Goal: Navigation & Orientation: Find specific page/section

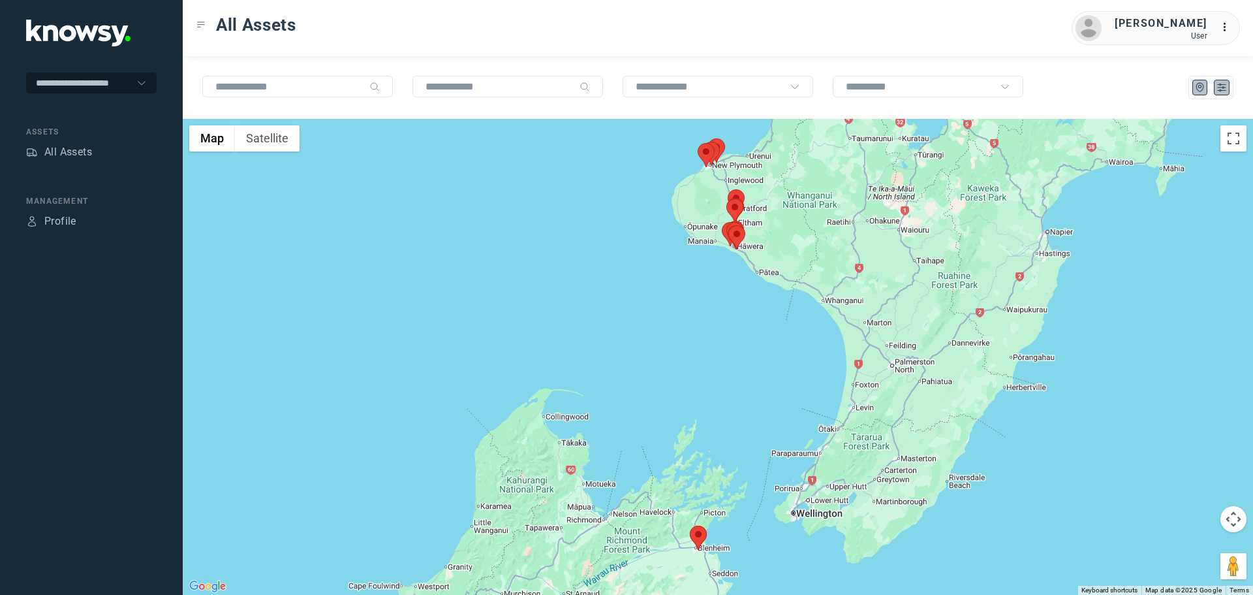
click at [1224, 87] on icon "List" at bounding box center [1222, 87] width 8 height 7
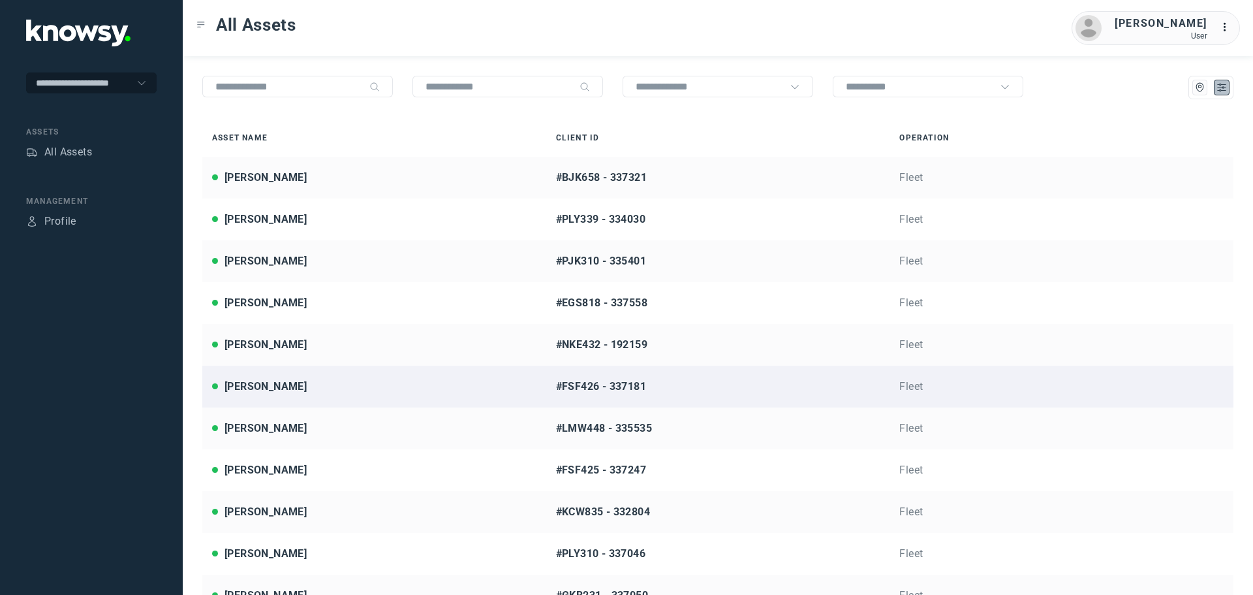
click at [356, 386] on div "[PERSON_NAME]" at bounding box center [374, 387] width 324 height 16
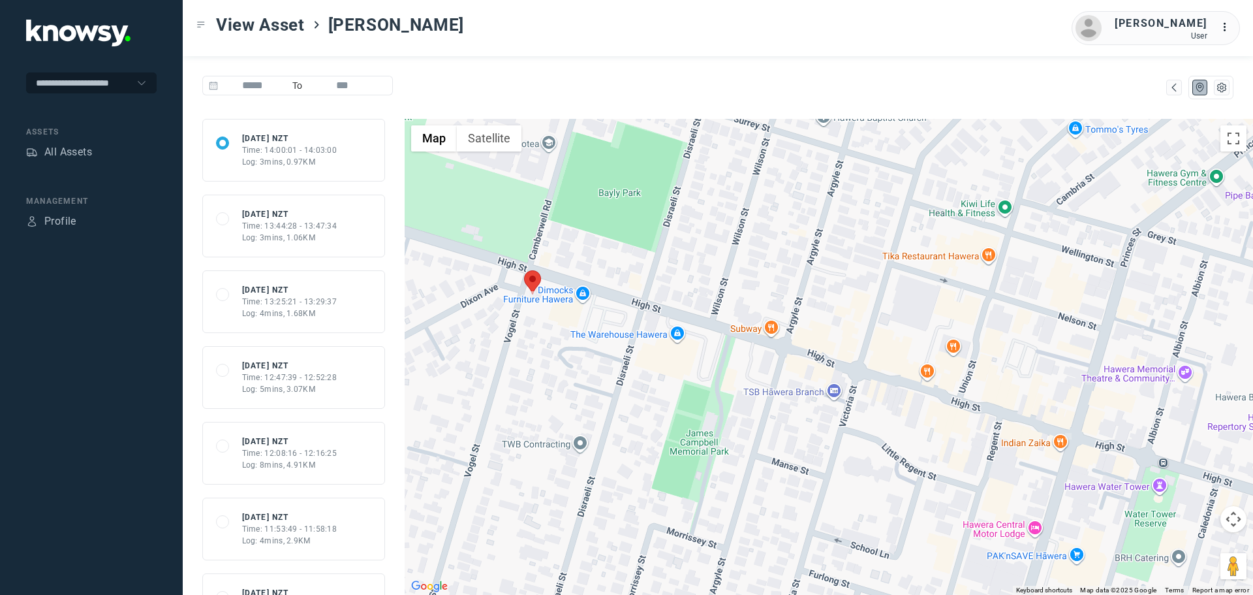
click at [345, 239] on div "68d9d679469c5c7241114304 [DATE] NZT Time: 13:44:28 - 13:47:34 Log: 3mins, 1.06KM" at bounding box center [293, 225] width 155 height 35
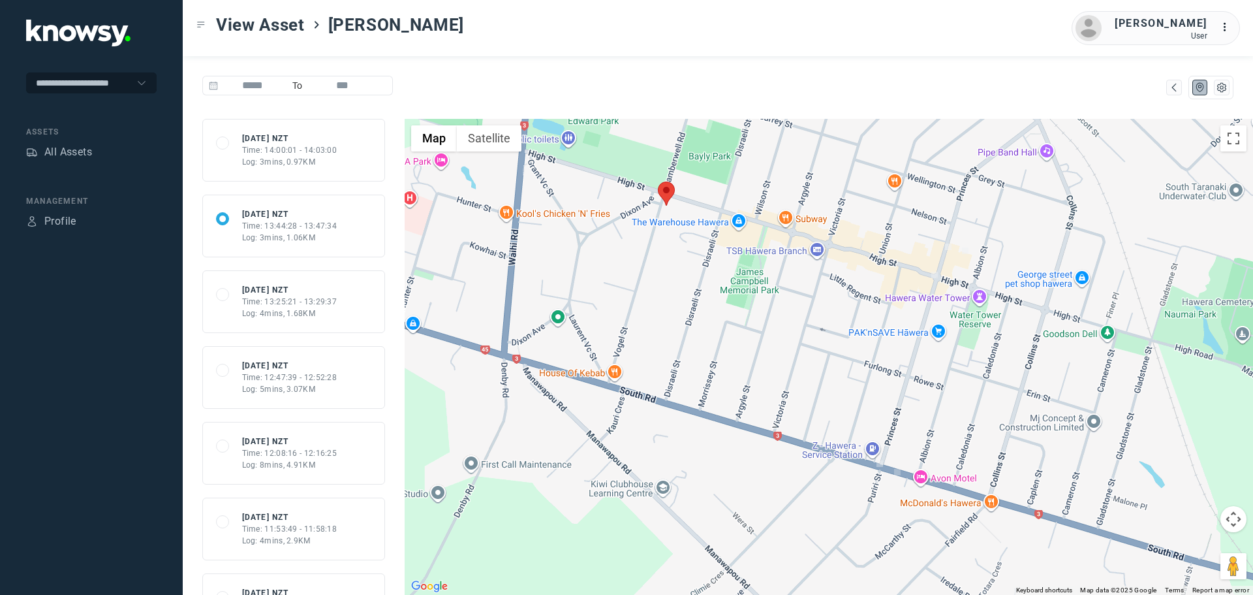
click at [336, 319] on div "68d9d1fcd4af451310212cd9 [DATE] NZT Time: 13:25:21 - 13:29:37 Log: 4mins, 1.68KM" at bounding box center [293, 301] width 155 height 35
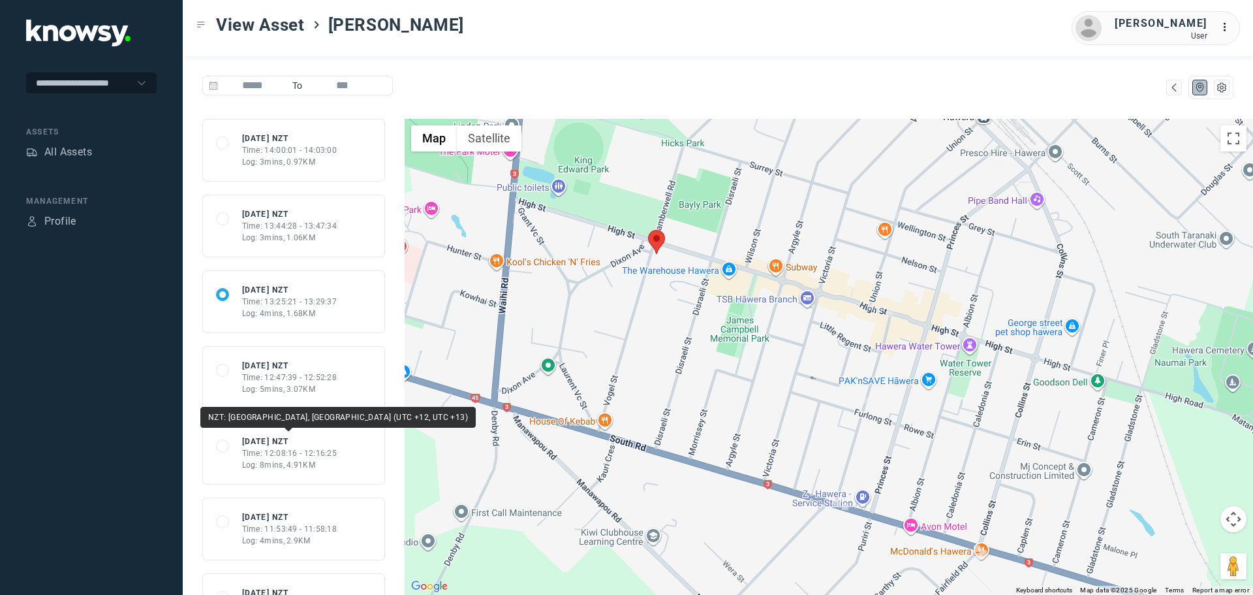
click at [330, 407] on div "NZT: [GEOGRAPHIC_DATA], [GEOGRAPHIC_DATA] (UTC +12, UTC +13)" at bounding box center [337, 417] width 275 height 21
click at [330, 381] on div "Time: 12:47:39 - 12:52:28" at bounding box center [289, 377] width 95 height 12
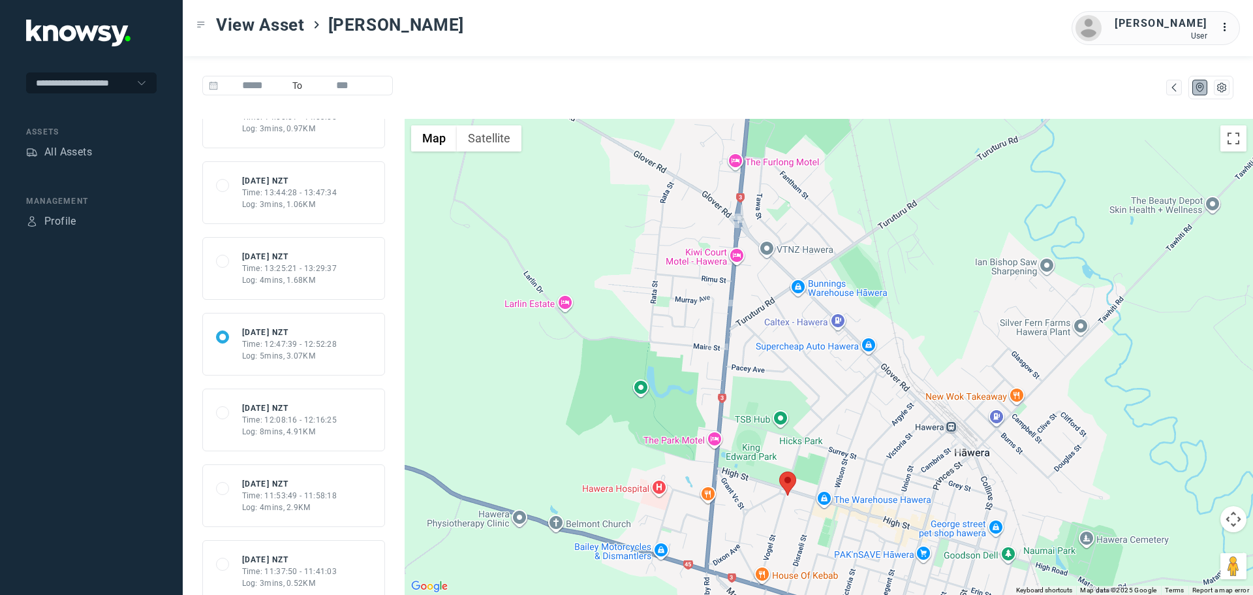
scroll to position [37, 0]
click at [347, 418] on div "68d9bff07541dd6649bdaaee [DATE] NZT Time: 12:08:16 - 12:16:25 Log: 8mins, 4.91KM" at bounding box center [293, 416] width 155 height 35
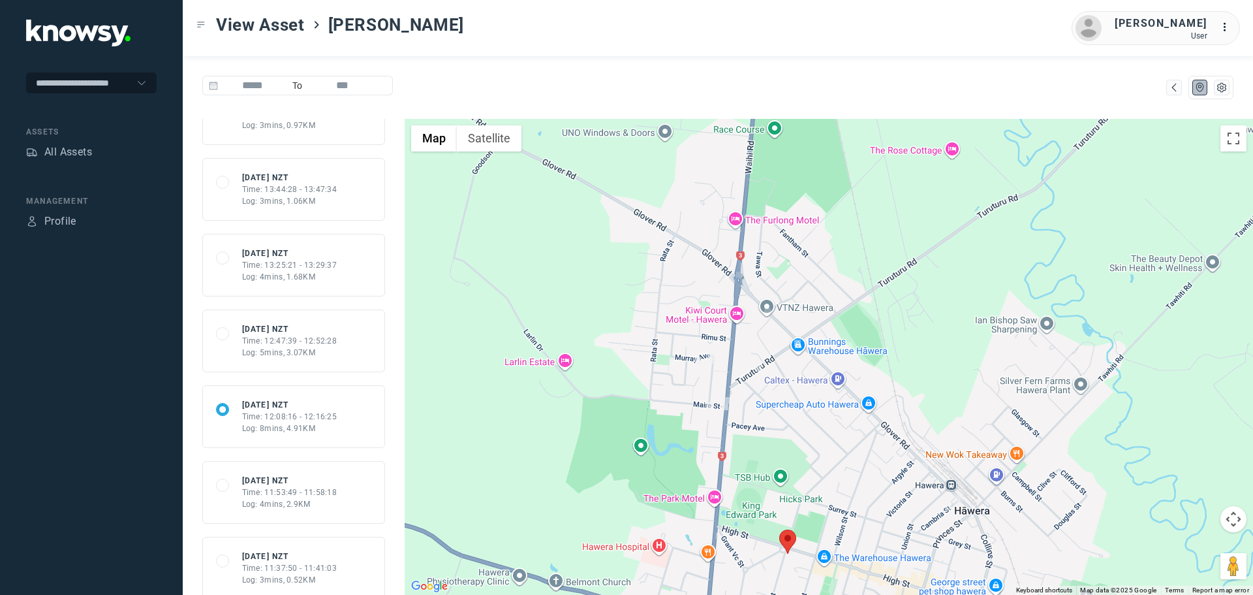
click at [334, 277] on div "Log: 4mins, 1.68KM" at bounding box center [289, 277] width 95 height 12
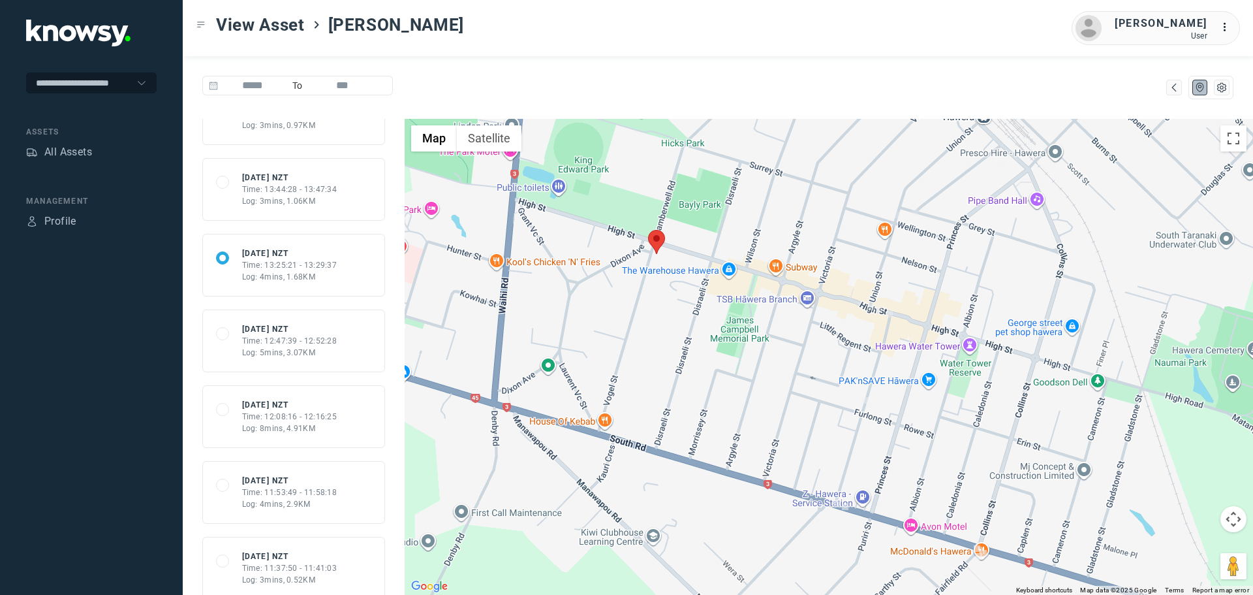
click at [333, 197] on div "Log: 3mins, 1.06KM" at bounding box center [289, 201] width 95 height 12
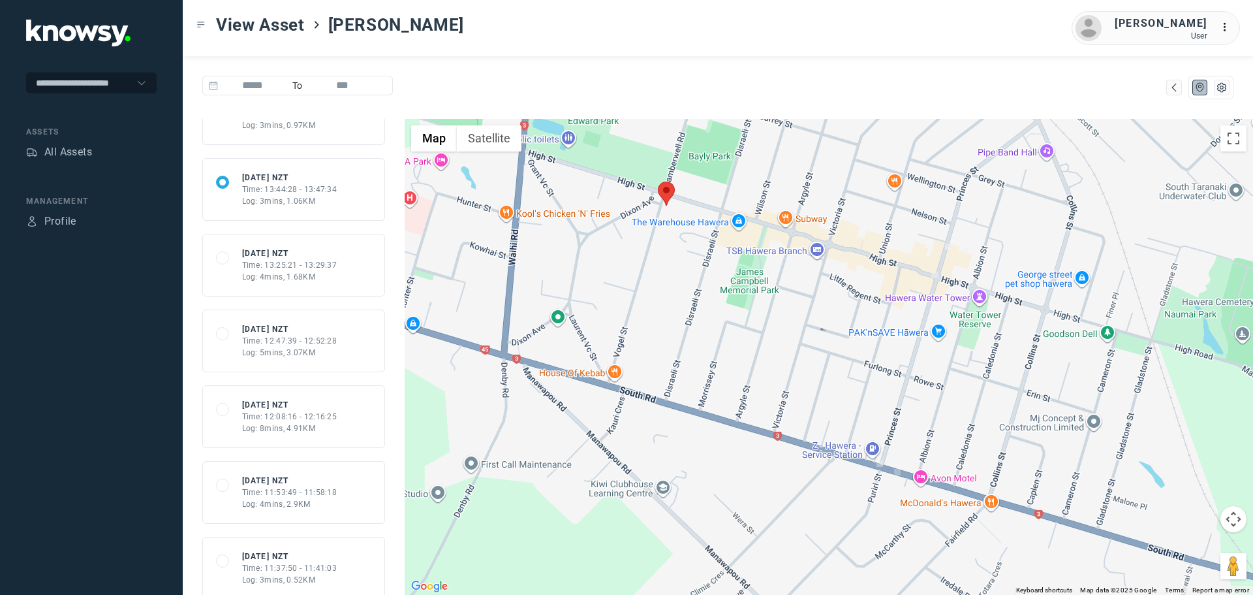
click at [74, 150] on div "All Assets" at bounding box center [68, 152] width 48 height 16
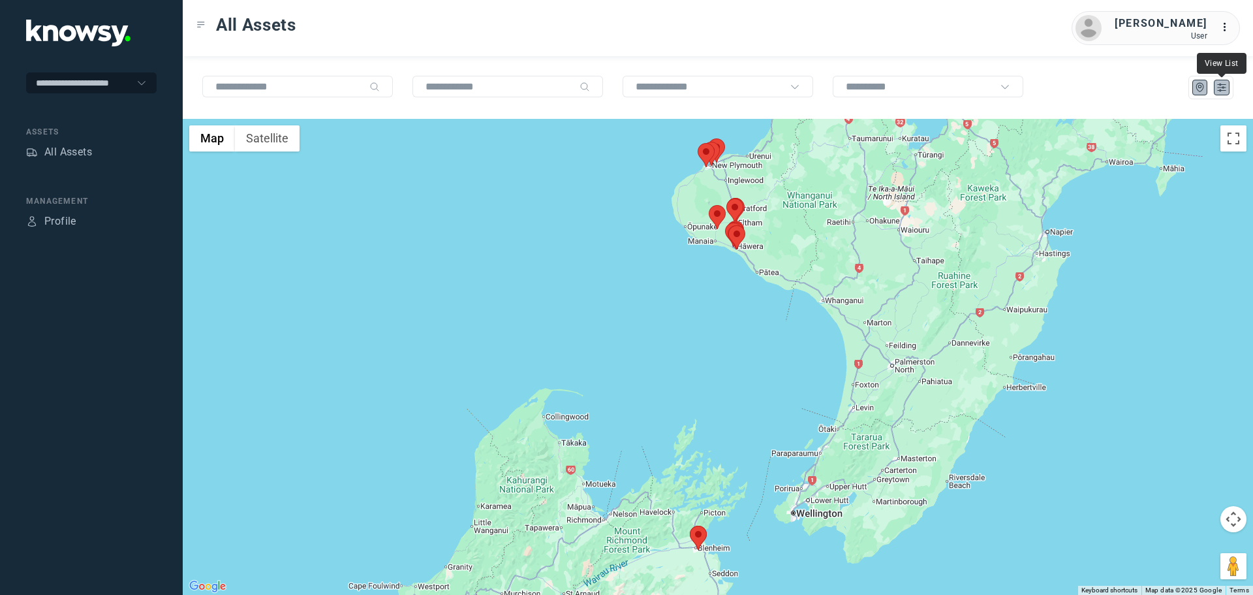
click at [1223, 87] on icon "List" at bounding box center [1222, 87] width 8 height 7
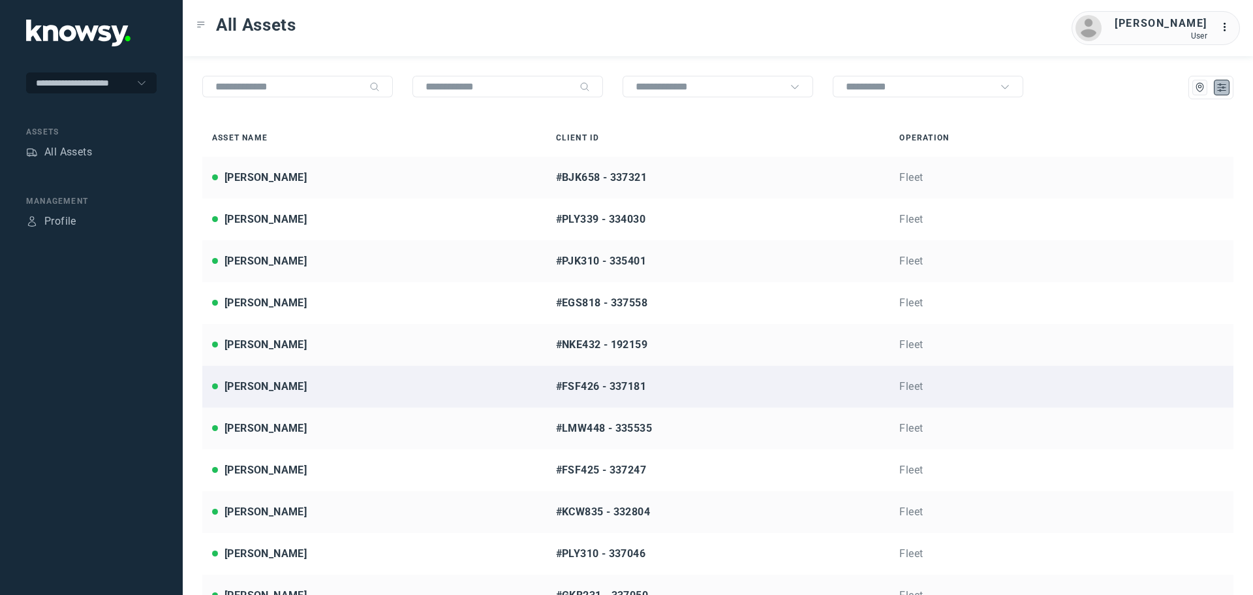
click at [275, 384] on div "[PERSON_NAME]" at bounding box center [374, 387] width 324 height 16
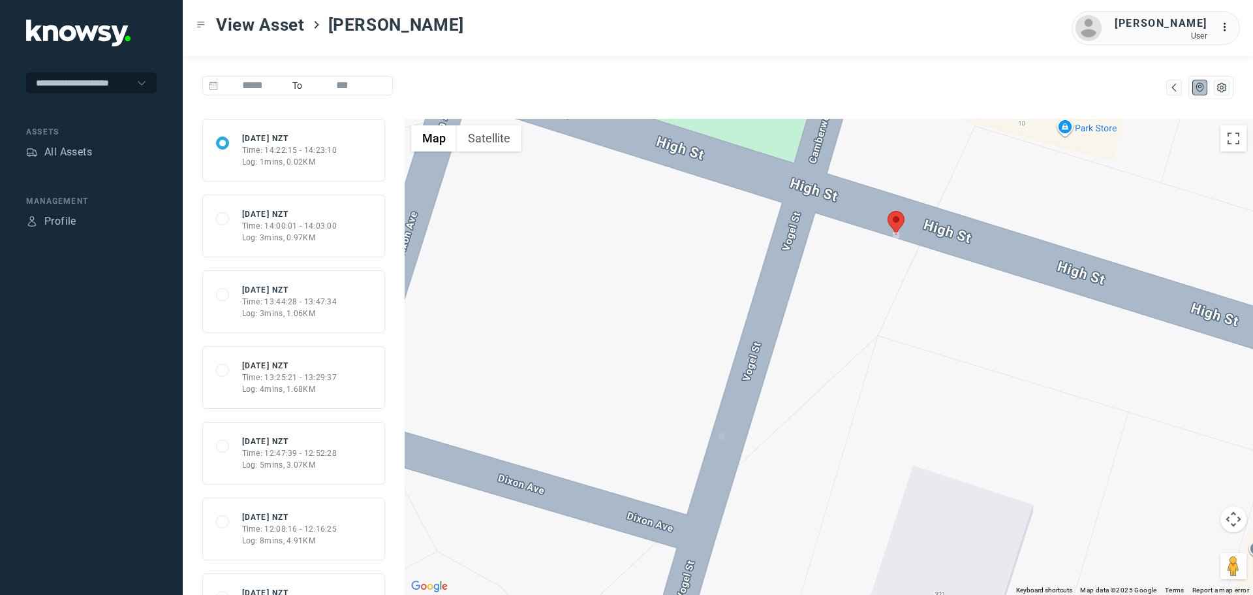
click at [332, 161] on div "Log: 1mins, 0.02KM" at bounding box center [289, 162] width 95 height 12
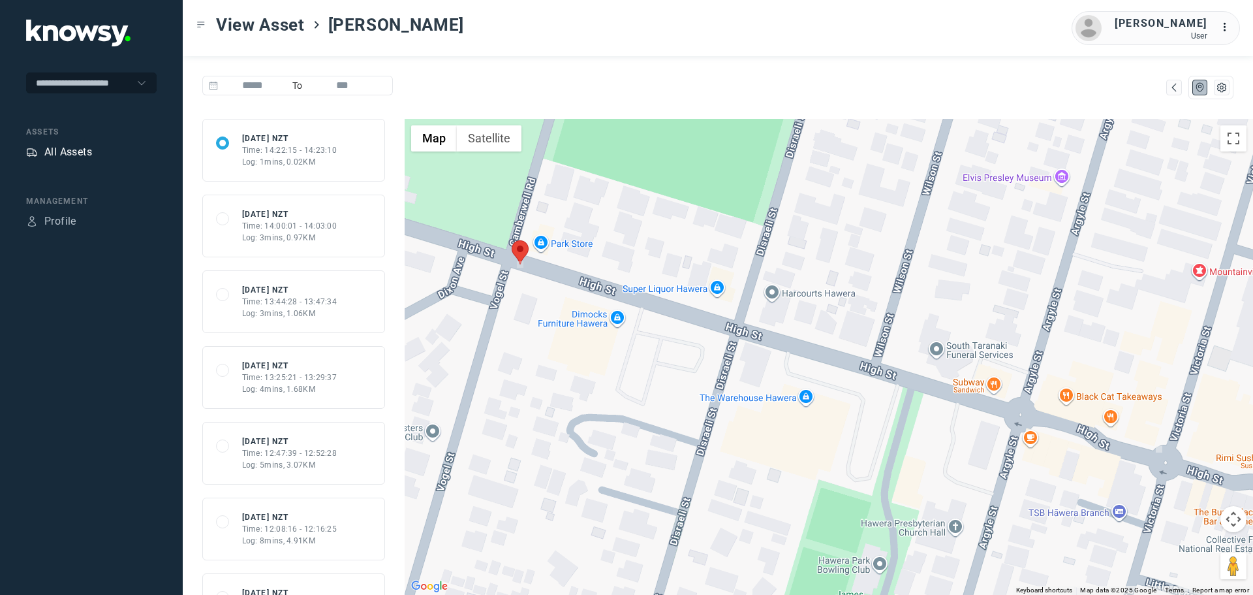
click at [61, 149] on div "All Assets" at bounding box center [68, 152] width 48 height 16
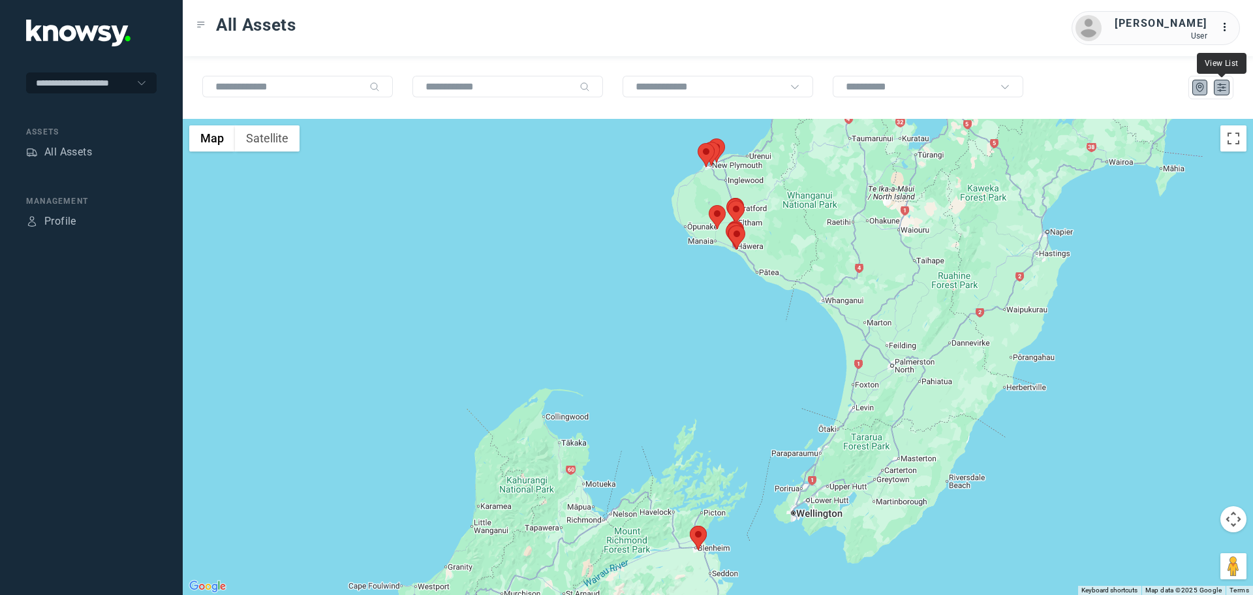
click at [1221, 91] on icon "List" at bounding box center [1222, 88] width 12 height 12
